Goal: Information Seeking & Learning: Learn about a topic

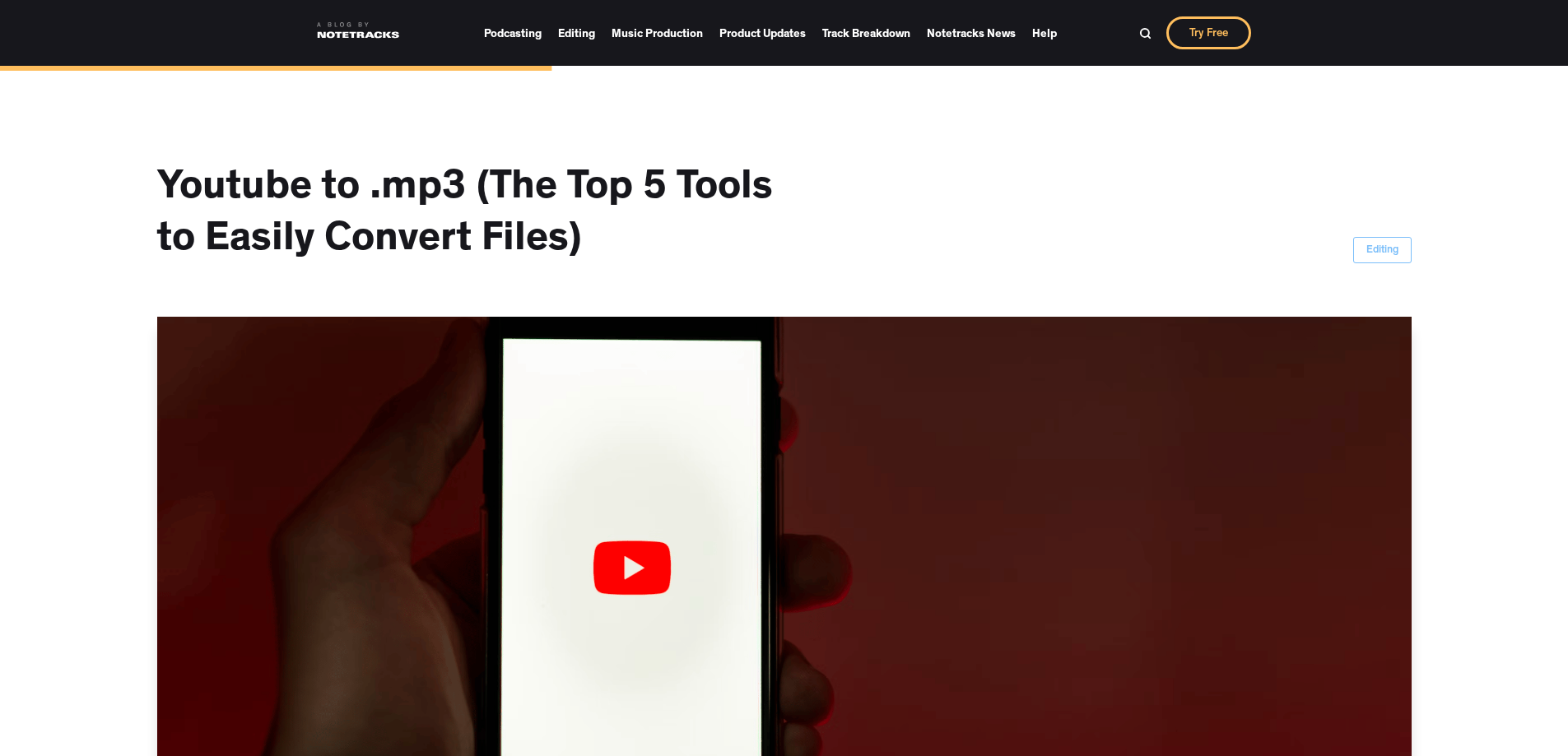
scroll to position [2952, 0]
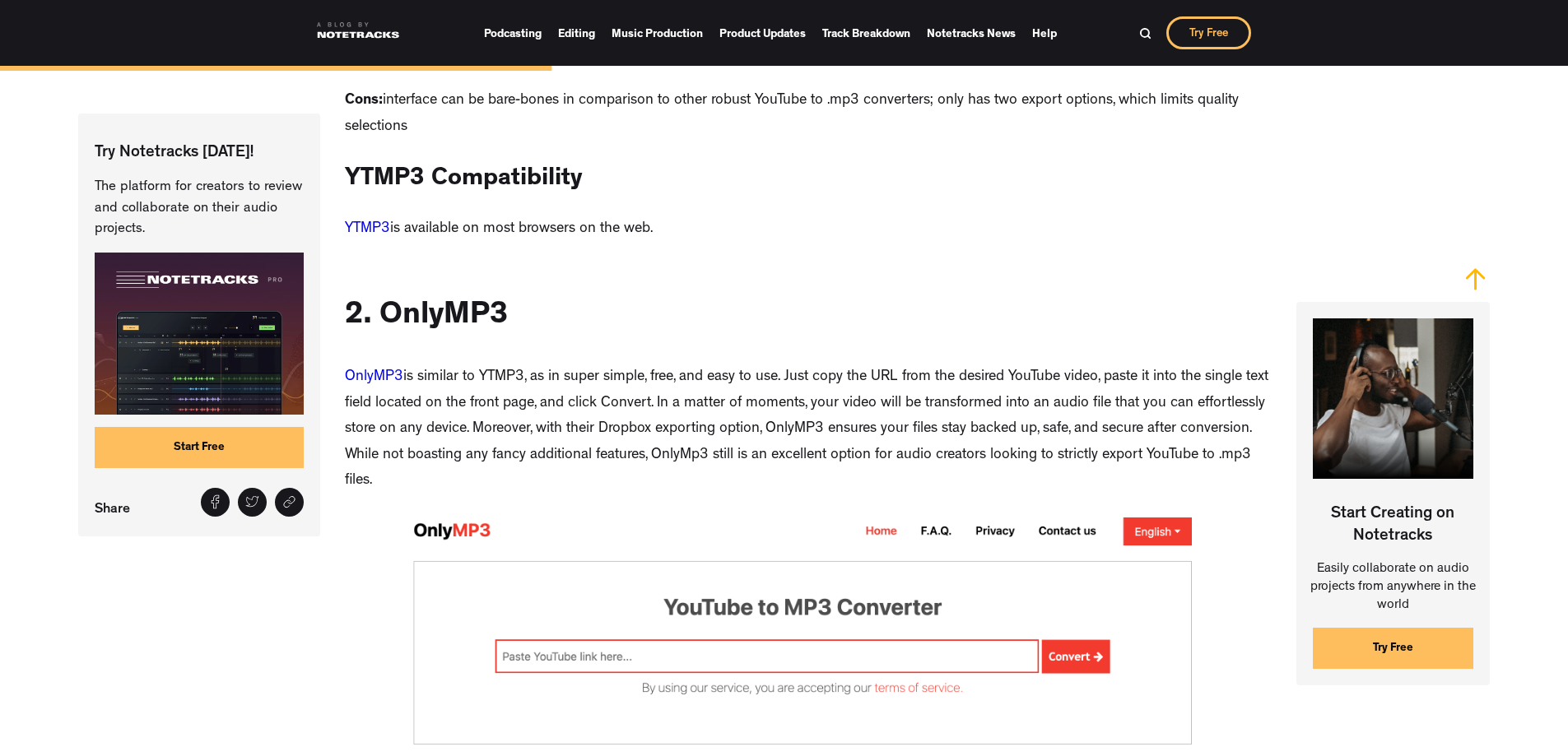
click at [369, 237] on link "YTMP3" at bounding box center [367, 229] width 45 height 15
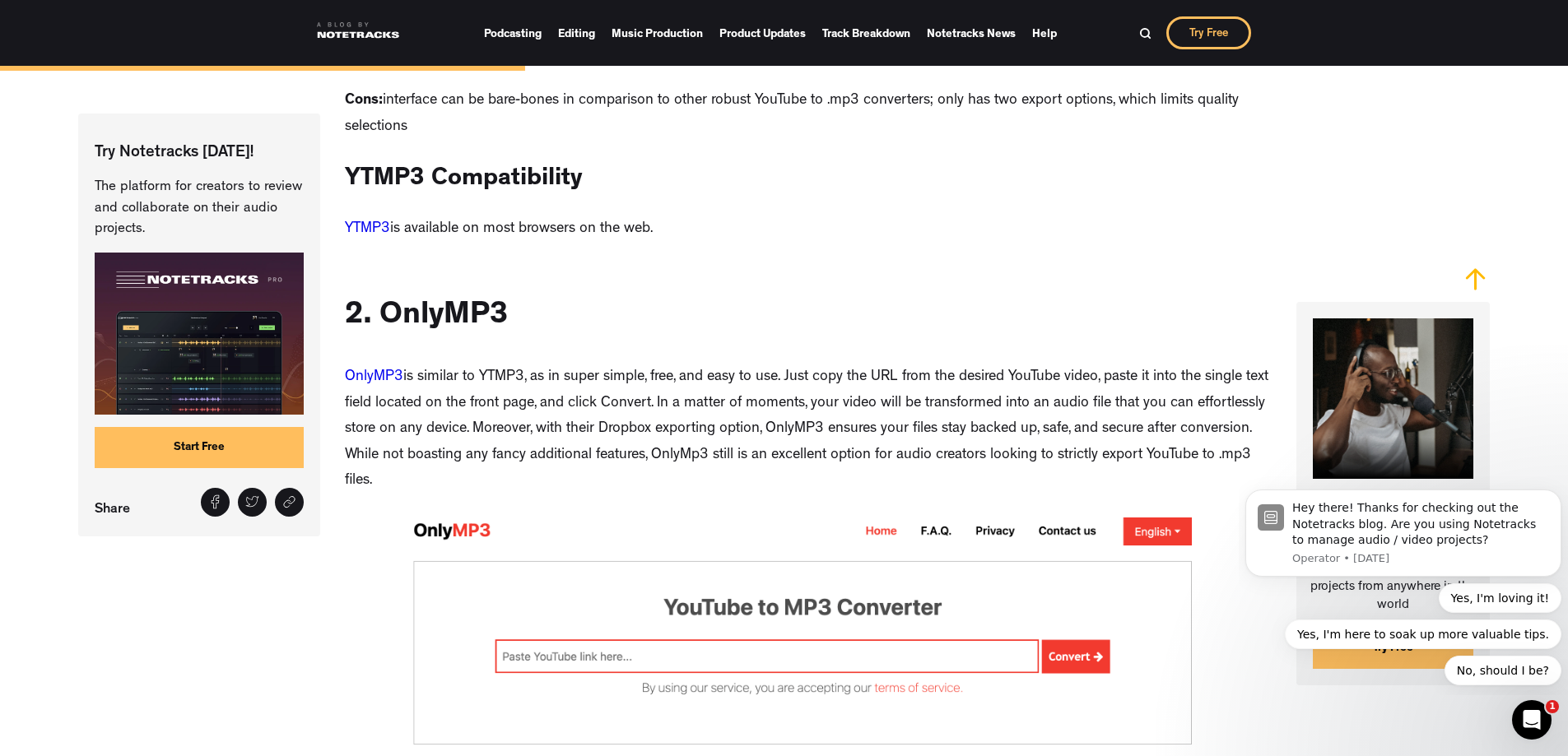
click at [355, 235] on link "YTMP3" at bounding box center [367, 229] width 45 height 15
click at [356, 237] on link "YTMP3" at bounding box center [367, 229] width 45 height 15
click at [358, 237] on link "YTMP3" at bounding box center [367, 229] width 45 height 15
